Goal: Task Accomplishment & Management: Manage account settings

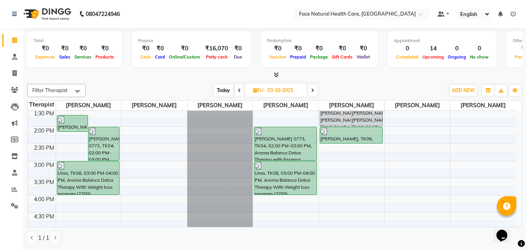
scroll to position [154, 0]
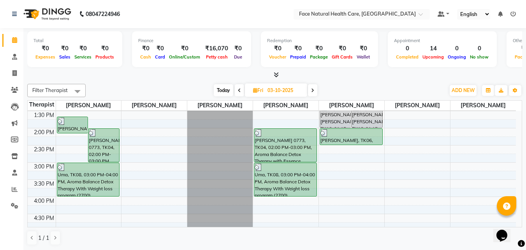
click at [312, 90] on icon at bounding box center [312, 90] width 3 height 5
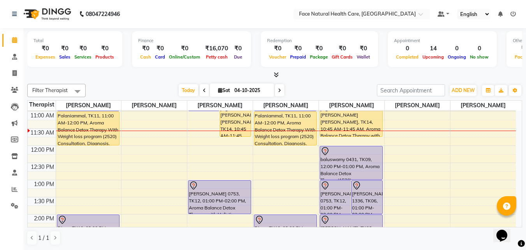
scroll to position [0, 0]
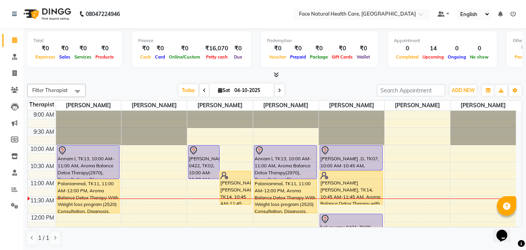
click at [201, 91] on span at bounding box center [204, 90] width 9 height 12
type input "03-10-2025"
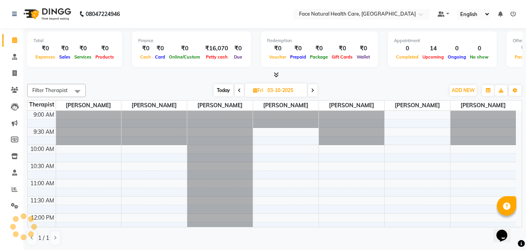
scroll to position [69, 0]
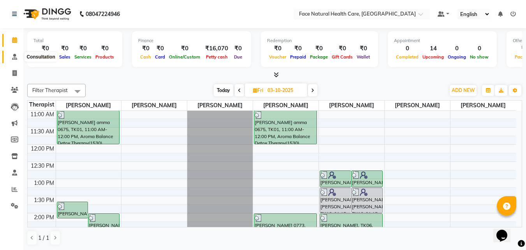
click at [16, 55] on icon at bounding box center [14, 57] width 5 height 6
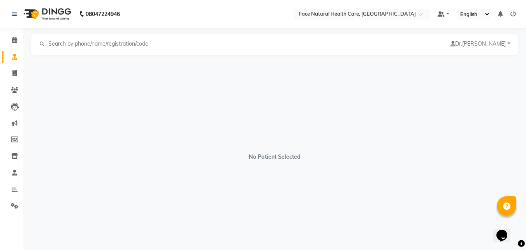
click at [71, 48] on input "text" at bounding box center [101, 43] width 107 height 9
click at [16, 56] on icon at bounding box center [14, 57] width 5 height 6
click at [62, 46] on input "mo" at bounding box center [101, 43] width 107 height 9
click at [56, 44] on input "[PERSON_NAME]" at bounding box center [101, 43] width 107 height 9
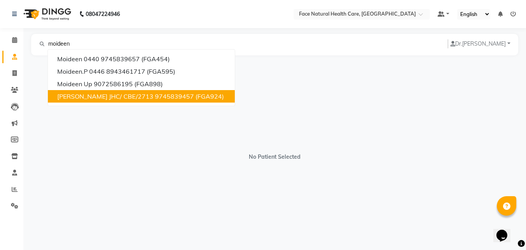
click at [104, 97] on span "[PERSON_NAME] JHC/ CBE/2713" at bounding box center [105, 96] width 96 height 8
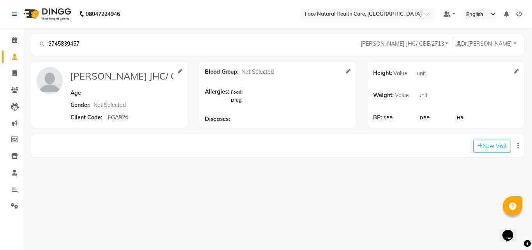
click at [74, 42] on input "9745839457" at bounding box center [101, 43] width 107 height 9
type input "9745839657"
type input "Moideen 0440"
select select "[DEMOGRAPHIC_DATA]"
type input "FGA454"
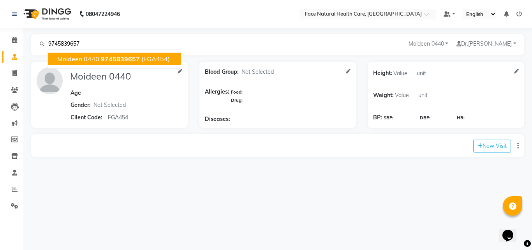
click at [83, 59] on span "Moideen 0440" at bounding box center [78, 59] width 42 height 8
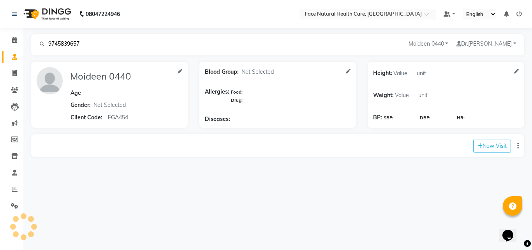
type input "Moideen 0440"
select select "[DEMOGRAPHIC_DATA]"
type input "FGA454"
type input "9745839657"
click at [14, 39] on icon at bounding box center [14, 40] width 5 height 6
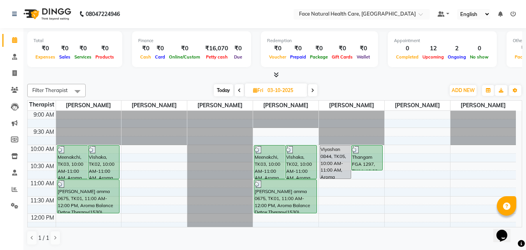
click at [312, 92] on icon at bounding box center [312, 90] width 3 height 5
type input "04-10-2025"
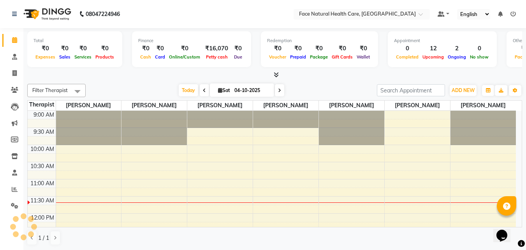
scroll to position [69, 0]
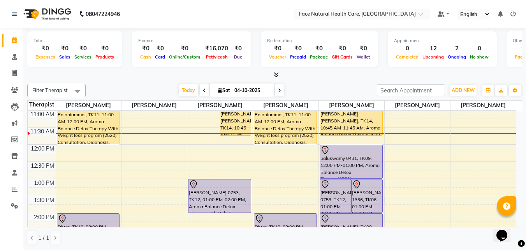
click at [365, 140] on div "9:00 AM 9:30 AM 10:00 AM 10:30 AM 11:00 AM 11:30 AM 12:00 PM 12:30 PM 1:00 PM 1…" at bounding box center [272, 213] width 488 height 342
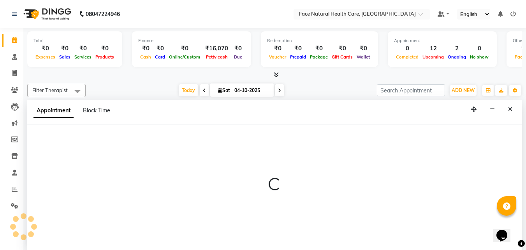
select select "50221"
select select "tentative"
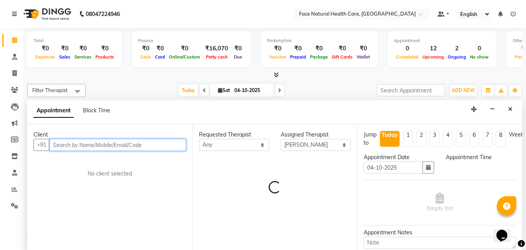
select select "705"
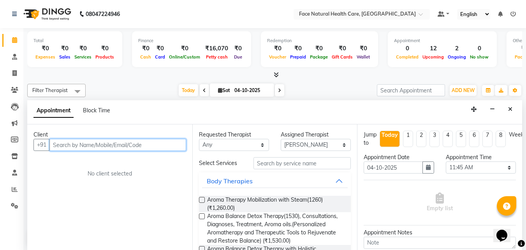
scroll to position [0, 0]
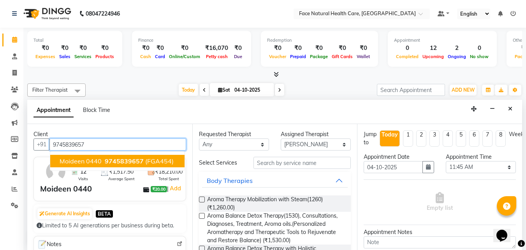
click at [79, 159] on span "Moideen 0440" at bounding box center [81, 161] width 42 height 8
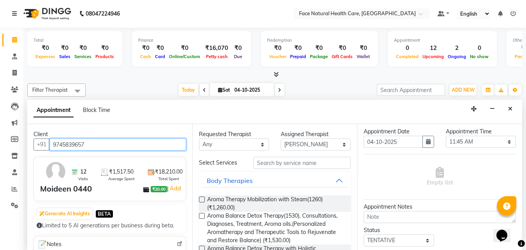
scroll to position [28, 0]
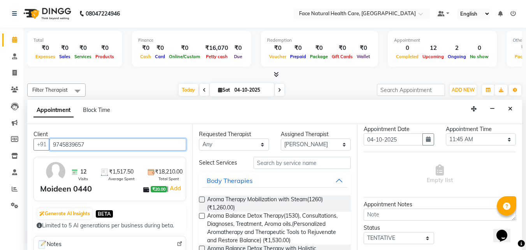
type input "9745839657"
click at [202, 215] on label at bounding box center [202, 216] width 6 height 6
click at [202, 215] on input "checkbox" at bounding box center [201, 216] width 5 height 5
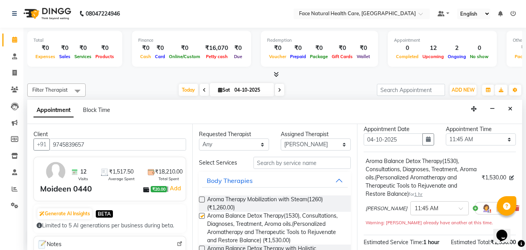
checkbox input "false"
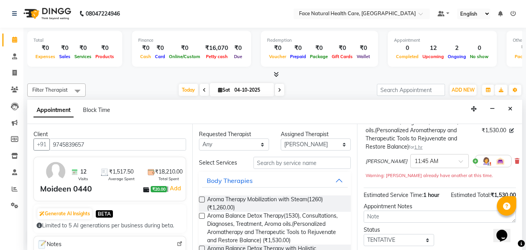
scroll to position [126, 0]
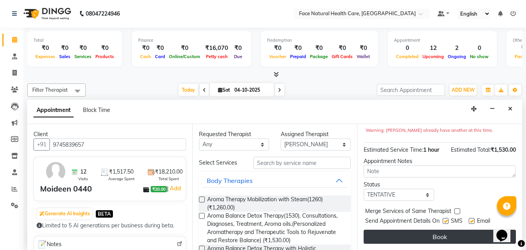
click at [457, 232] on button "Book" at bounding box center [440, 236] width 152 height 14
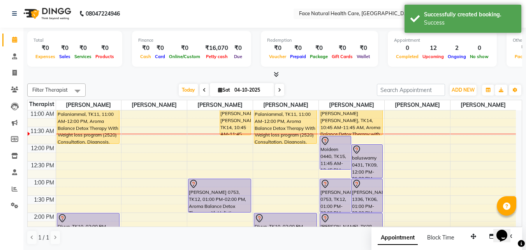
scroll to position [0, 0]
drag, startPoint x: 342, startPoint y: 155, endPoint x: 327, endPoint y: 158, distance: 14.7
click at [327, 158] on div "Moideen 0440, TK15, 11:45 AM-12:45 PM, Aroma Balance Detox Therapy(1530), Consu…" at bounding box center [335, 152] width 31 height 33
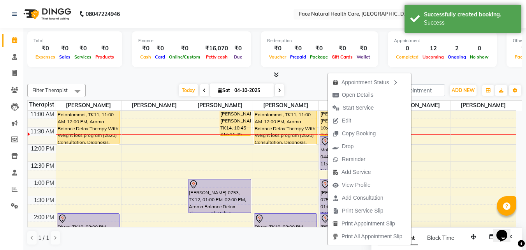
click at [327, 158] on ul "Appointment Status Open Details Start Service Edit Copy Booking Drop Reminder A…" at bounding box center [369, 159] width 84 height 172
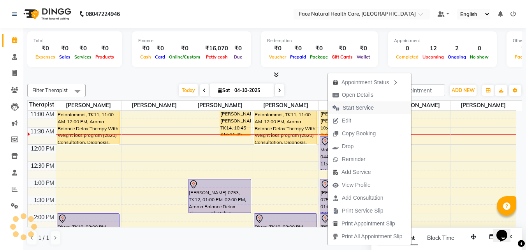
click at [364, 107] on span "Start Service" at bounding box center [358, 108] width 31 height 8
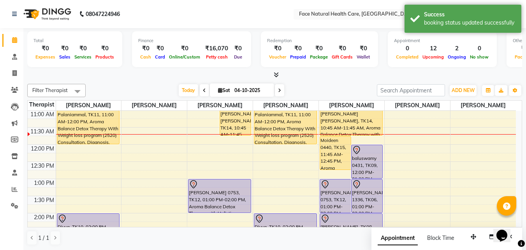
click at [436, 153] on div "9:00 AM 9:30 AM 10:00 AM 10:30 AM 11:00 AM 11:30 AM 12:00 PM 12:30 PM 1:00 PM 1…" at bounding box center [272, 213] width 488 height 342
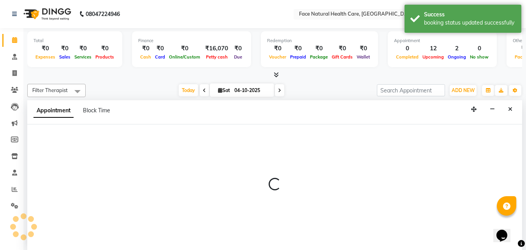
select select "38874"
select select "tentative"
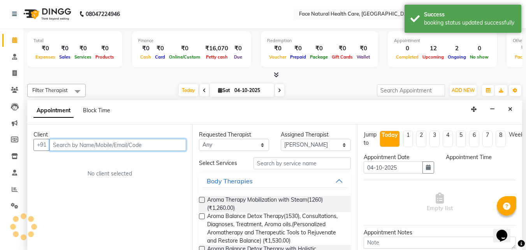
select select "720"
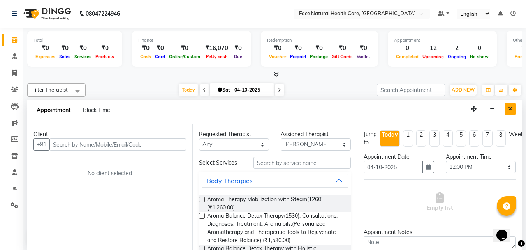
click at [513, 109] on button "Close" at bounding box center [510, 109] width 11 height 12
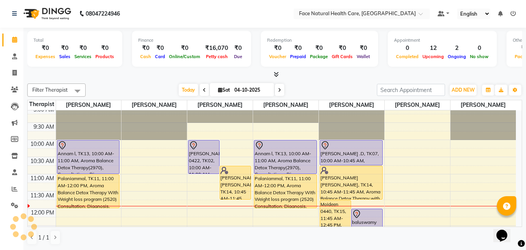
scroll to position [0, 0]
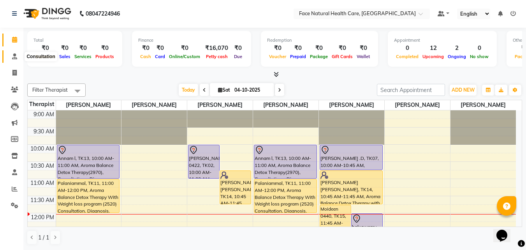
click at [14, 56] on icon at bounding box center [14, 56] width 5 height 6
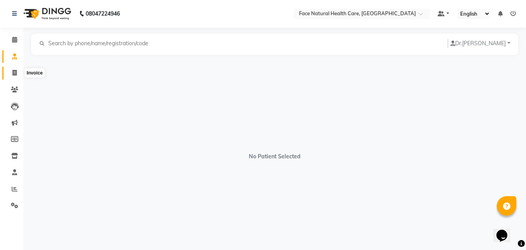
click at [15, 74] on icon at bounding box center [14, 73] width 4 height 6
select select "5675"
select select "service"
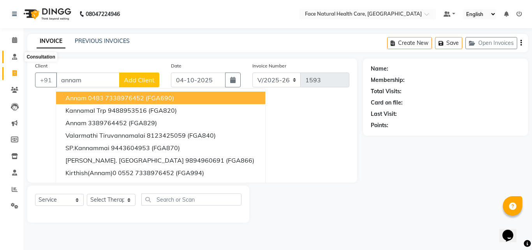
type input "annam"
click at [16, 58] on icon at bounding box center [14, 57] width 5 height 6
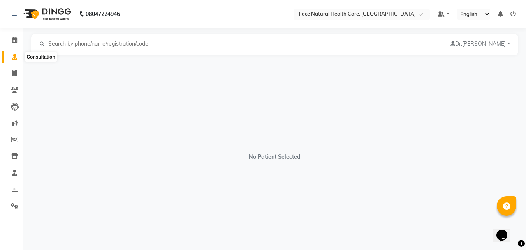
click at [14, 58] on icon at bounding box center [14, 57] width 5 height 6
click at [15, 40] on icon at bounding box center [14, 40] width 5 height 6
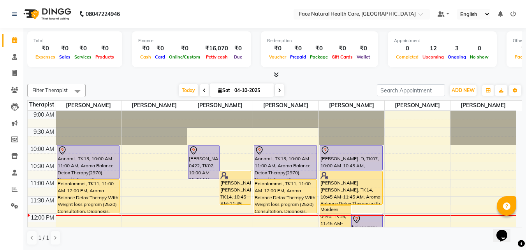
click at [287, 159] on div "Annam l, TK13, 10:00 AM-11:00 AM, Aroma Balance Detox Therapy(2970), Consultati…" at bounding box center [285, 161] width 62 height 33
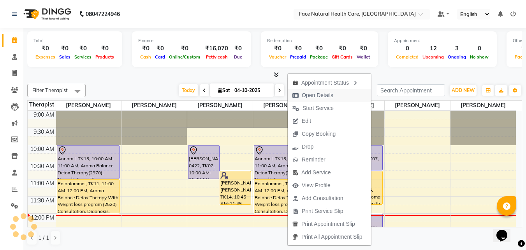
click at [324, 95] on span "Open Details" at bounding box center [318, 95] width 32 height 8
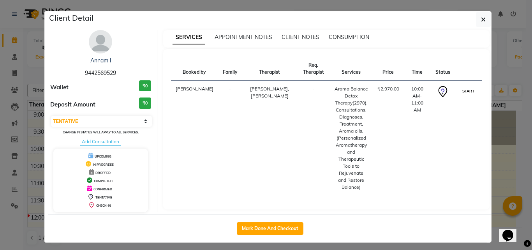
click at [467, 91] on button "START" at bounding box center [468, 91] width 16 height 10
select select "1"
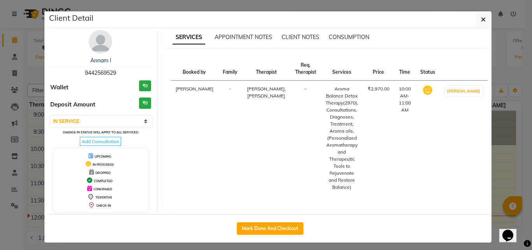
click at [479, 39] on div "SERVICES APPOINTMENT NOTES CLIENT NOTES CONSUMPTION" at bounding box center [326, 37] width 327 height 8
click at [481, 19] on icon "button" at bounding box center [483, 19] width 5 height 6
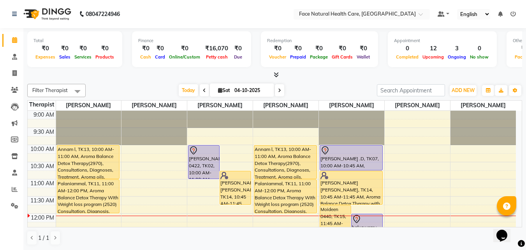
click at [330, 184] on div "[PERSON_NAME] [PERSON_NAME], TK14, 10:45 AM-11:45 AM, Aroma Balance Detox Thera…" at bounding box center [351, 187] width 62 height 33
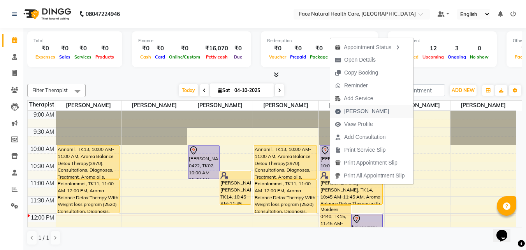
click at [365, 111] on span "[PERSON_NAME]" at bounding box center [366, 111] width 45 height 8
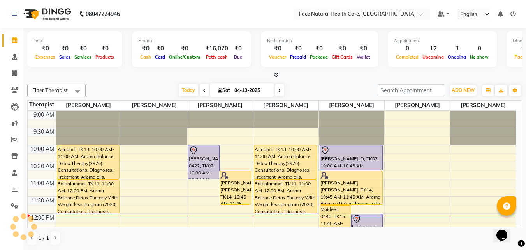
select select "5675"
select select "service"
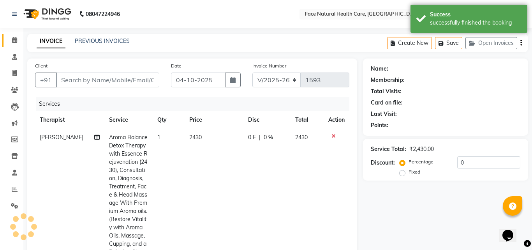
type input "9677543919"
select select "50221"
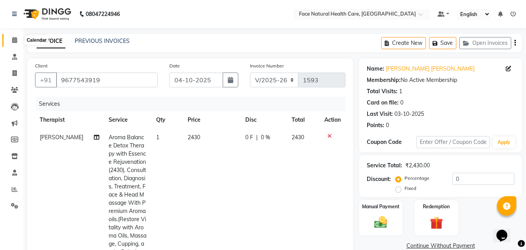
click at [16, 40] on icon at bounding box center [14, 40] width 5 height 6
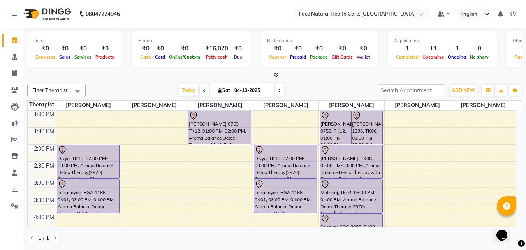
scroll to position [139, 0]
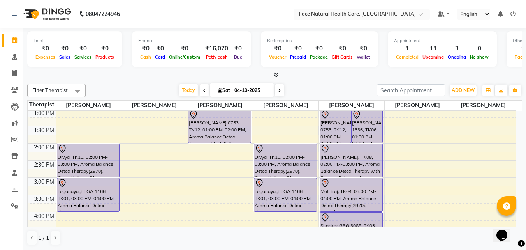
click at [348, 195] on div "Mothiraj, TK04, 03:00 PM-04:00 PM, Aroma Balance Detox Therapy(2970), Consultat…" at bounding box center [351, 194] width 62 height 33
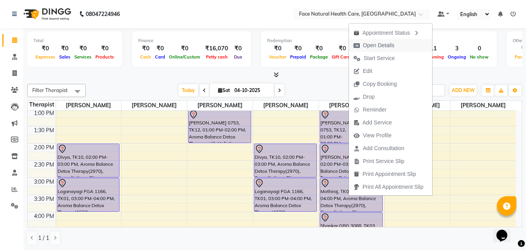
click at [382, 47] on span "Open Details" at bounding box center [379, 45] width 32 height 8
select select "7"
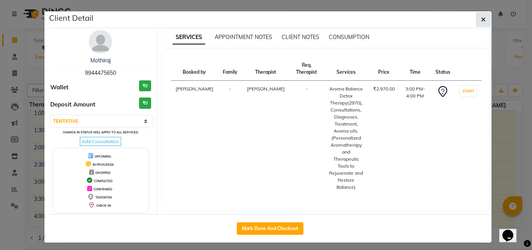
click at [482, 18] on icon "button" at bounding box center [483, 19] width 5 height 6
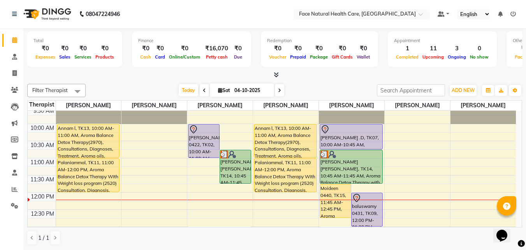
scroll to position [17, 0]
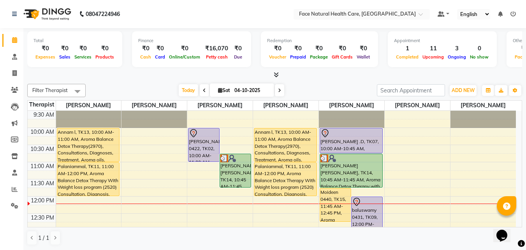
click at [300, 181] on div "Palaniammal, TK11, 11:00 AM-12:00 PM, Aroma Balance Detox Therapy With Weight l…" at bounding box center [285, 178] width 62 height 33
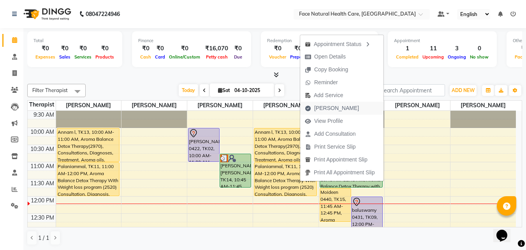
click at [330, 109] on span "[PERSON_NAME]" at bounding box center [336, 108] width 45 height 8
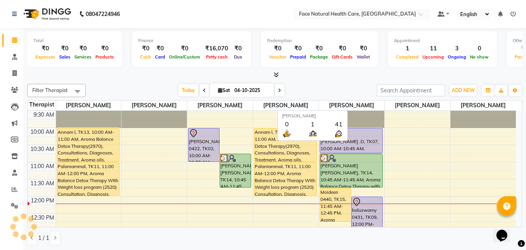
select select "service"
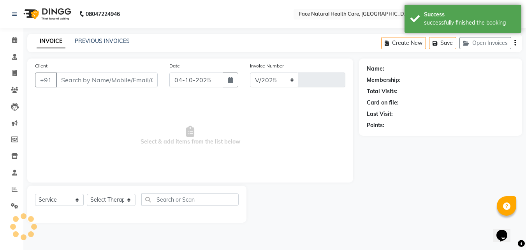
select select "5675"
type input "1593"
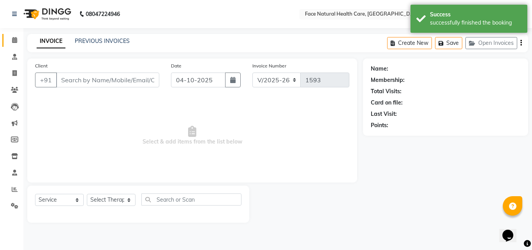
type input "9344285229"
select select "47694"
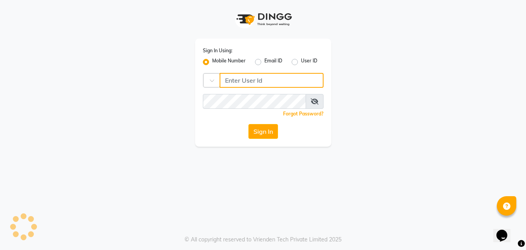
type input "9655301000"
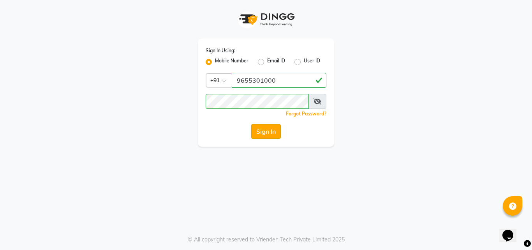
click at [264, 131] on button "Sign In" at bounding box center [266, 131] width 30 height 15
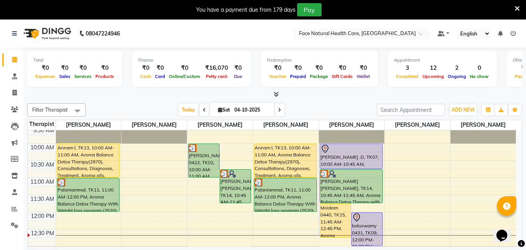
scroll to position [19, 0]
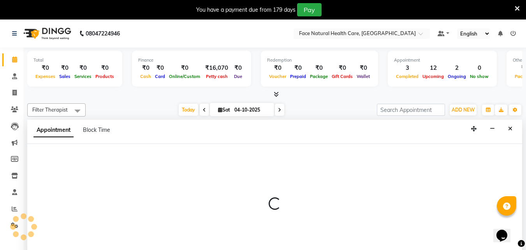
select select "40492"
select select "tentative"
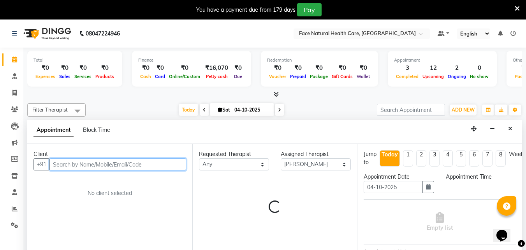
select select "720"
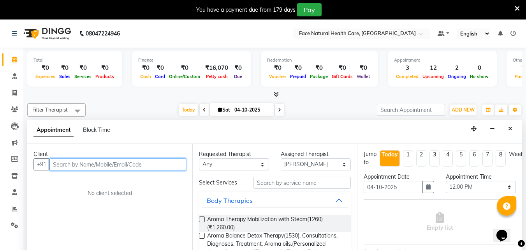
scroll to position [20, 0]
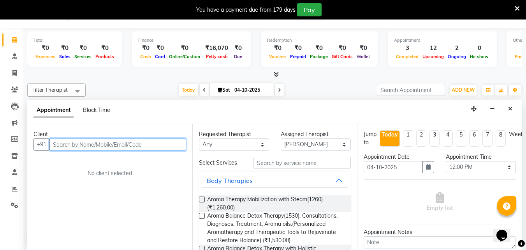
click at [121, 142] on input "text" at bounding box center [117, 144] width 137 height 12
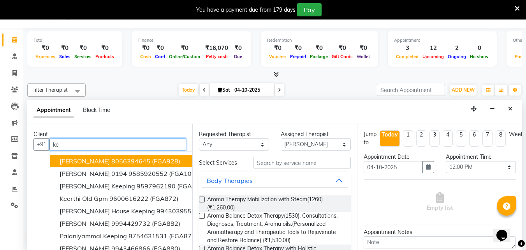
type input "k"
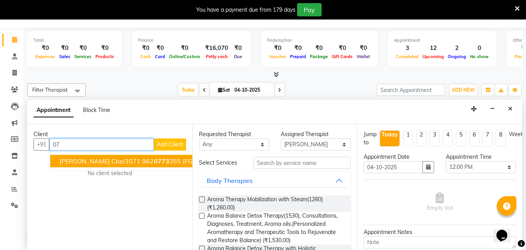
type input "0"
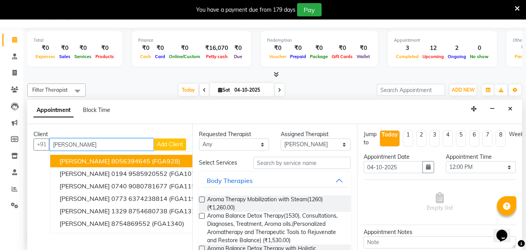
type input "[PERSON_NAME]"
click at [512, 109] on button "Close" at bounding box center [510, 109] width 11 height 12
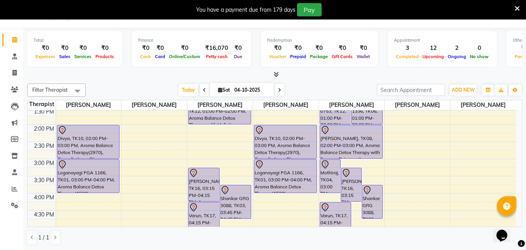
scroll to position [152, 0]
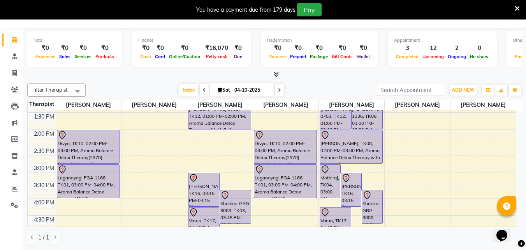
click at [200, 91] on span at bounding box center [204, 90] width 9 height 12
type input "03-10-2025"
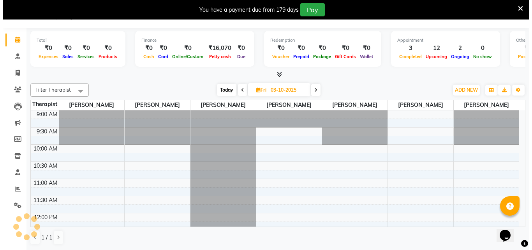
scroll to position [103, 0]
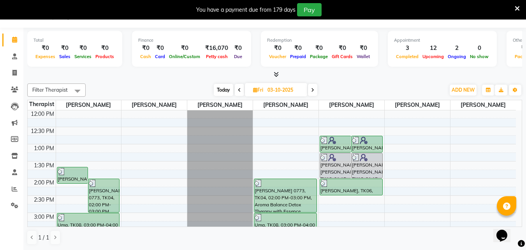
click at [303, 200] on div "[PERSON_NAME] 0773, TK04, 02:00 PM-03:00 PM, Aroma Balance Detox Therapy with E…" at bounding box center [285, 195] width 62 height 33
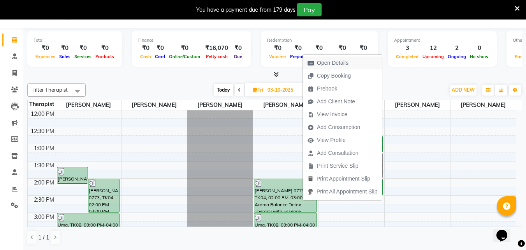
click at [328, 61] on span "Open Details" at bounding box center [333, 63] width 32 height 8
select select "3"
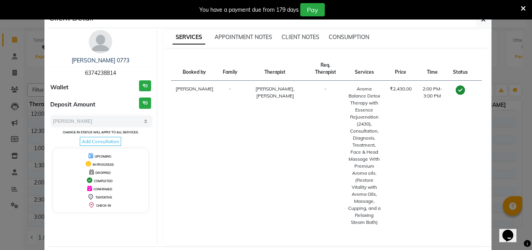
click at [117, 71] on div "[PERSON_NAME] 0773 6374238814" at bounding box center [100, 66] width 101 height 21
click at [113, 71] on span "6374238814" at bounding box center [100, 72] width 31 height 7
drag, startPoint x: 114, startPoint y: 73, endPoint x: 81, endPoint y: 71, distance: 32.4
click at [85, 71] on span "6374238814" at bounding box center [100, 72] width 31 height 7
copy span "6374238814"
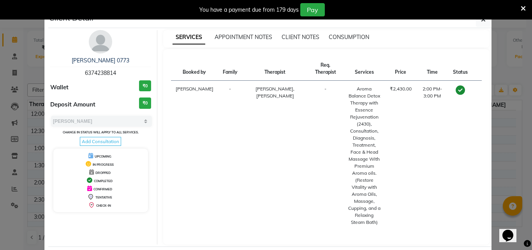
click at [523, 8] on icon at bounding box center [523, 8] width 5 height 7
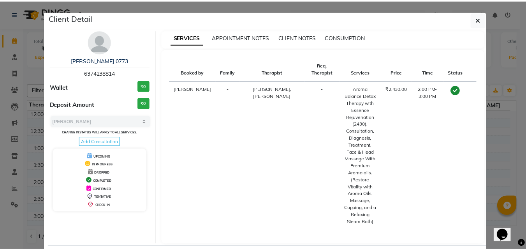
scroll to position [0, 0]
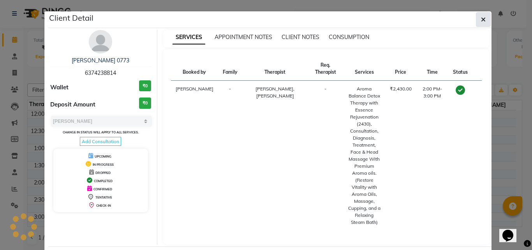
click at [481, 18] on icon "button" at bounding box center [483, 19] width 5 height 6
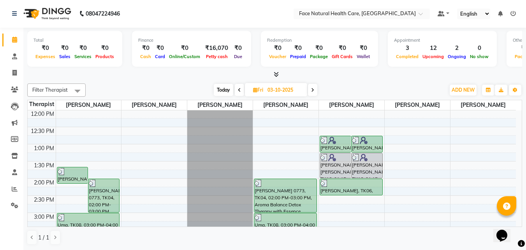
click at [312, 91] on icon at bounding box center [312, 90] width 3 height 5
type input "04-10-2025"
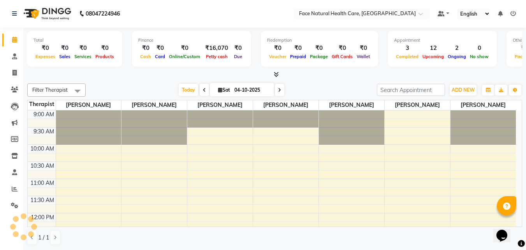
scroll to position [103, 0]
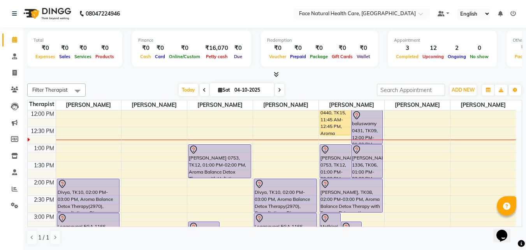
click at [274, 149] on div "9:00 AM 9:30 AM 10:00 AM 10:30 AM 11:00 AM 11:30 AM 12:00 PM 12:30 PM 1:00 PM 1…" at bounding box center [272, 178] width 488 height 342
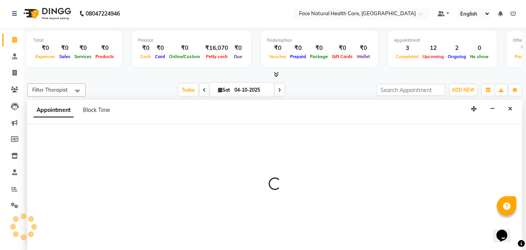
select select "40492"
select select "tentative"
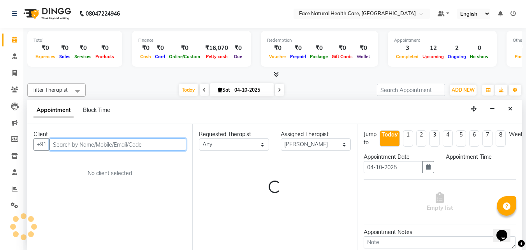
select select "780"
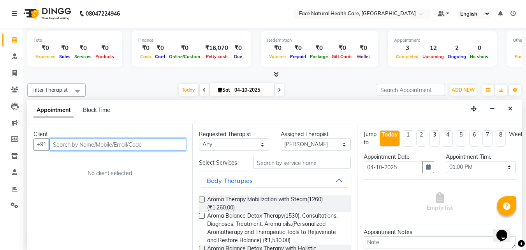
click at [108, 146] on input "text" at bounding box center [117, 144] width 137 height 12
paste input "6374238814"
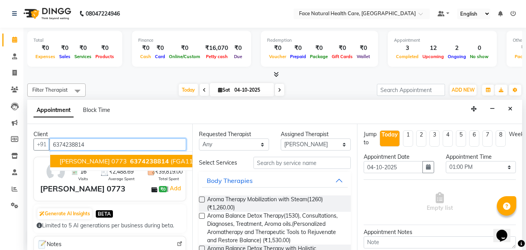
click at [130, 161] on span "6374238814" at bounding box center [149, 161] width 39 height 8
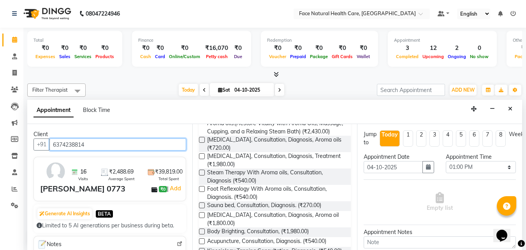
scroll to position [193, 0]
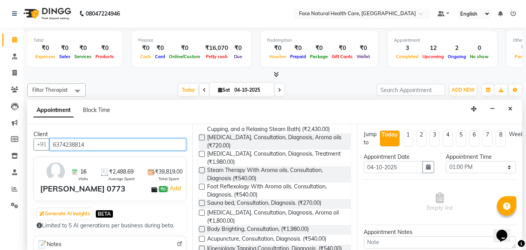
type input "6374238814"
click at [201, 215] on label at bounding box center [202, 212] width 6 height 6
click at [201, 216] on input "checkbox" at bounding box center [201, 213] width 5 height 5
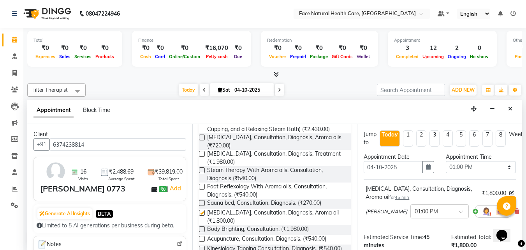
checkbox input "false"
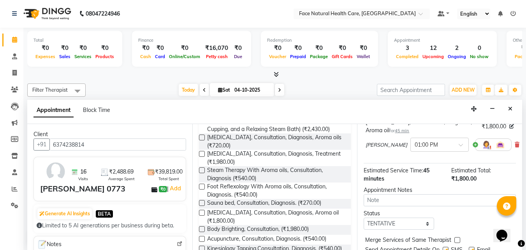
scroll to position [101, 0]
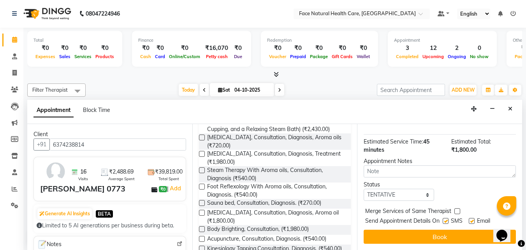
drag, startPoint x: 519, startPoint y: 173, endPoint x: 21, endPoint y: 18, distance: 522.4
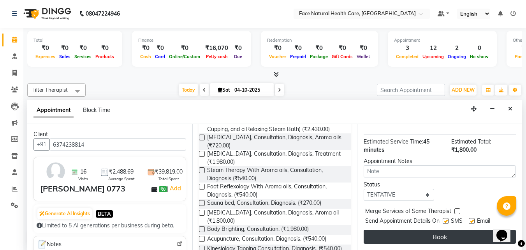
click at [439, 230] on button "Book" at bounding box center [440, 236] width 152 height 14
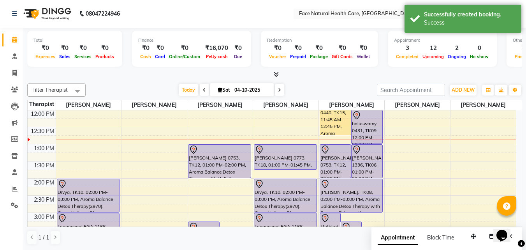
scroll to position [0, 0]
click at [282, 158] on div "[PERSON_NAME] 0773, TK18, 01:00 PM-01:45 PM, [GEOGRAPHIC_DATA], Consultation, D…" at bounding box center [285, 157] width 62 height 25
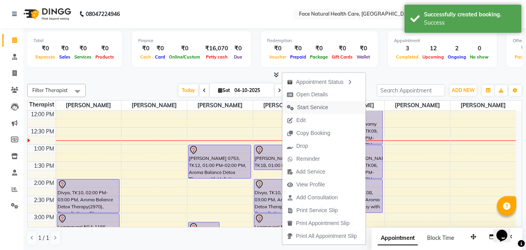
click at [307, 106] on span "Start Service" at bounding box center [312, 107] width 31 height 8
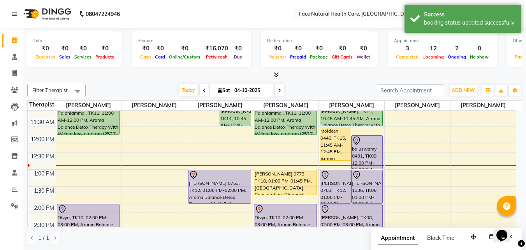
scroll to position [81, 0]
